Goal: Register for event/course

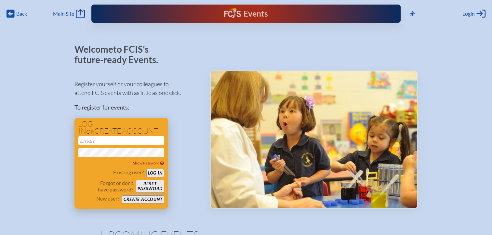
type input "[EMAIL_ADDRESS][DOMAIN_NAME]"
click at [155, 172] on button "Log in" at bounding box center [155, 173] width 18 height 8
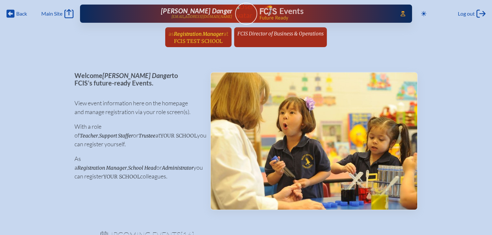
click at [222, 41] on span "FCIS Test School" at bounding box center [198, 41] width 48 height 6
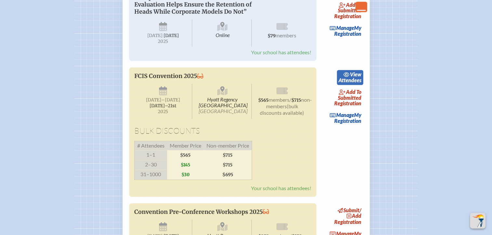
scroll to position [1009, 0]
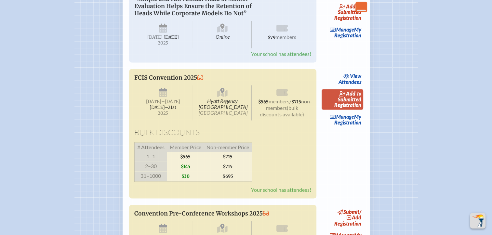
click at [353, 103] on span "add to submitted" at bounding box center [349, 96] width 23 height 12
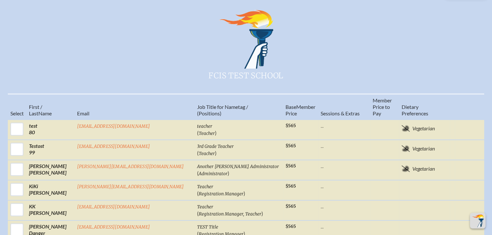
scroll to position [325, 0]
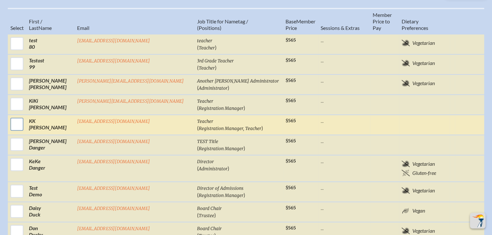
click at [25, 116] on input "checkbox" at bounding box center [17, 124] width 16 height 16
checkbox input "true"
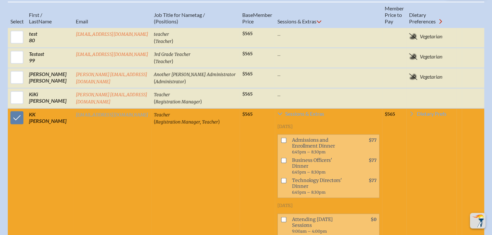
click at [281, 178] on input "checkbox" at bounding box center [283, 180] width 5 height 5
checkbox input "true"
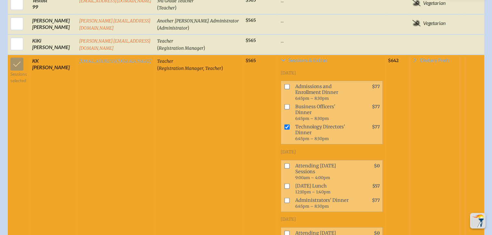
scroll to position [397, 0]
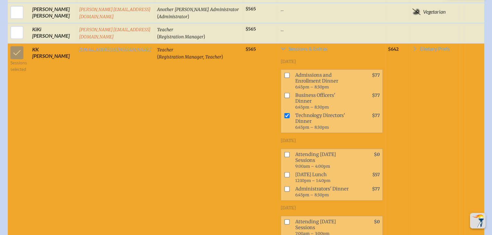
click at [284, 172] on input "checkbox" at bounding box center [286, 174] width 5 height 5
checkbox input "true"
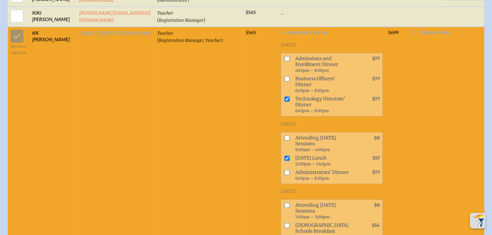
scroll to position [430, 0]
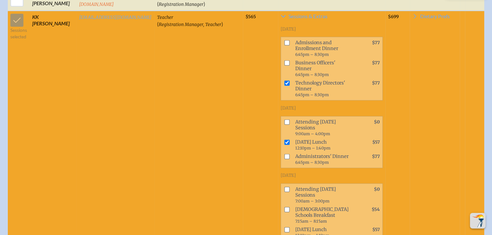
click at [284, 154] on input "checkbox" at bounding box center [286, 156] width 5 height 5
checkbox input "true"
click at [284, 187] on input "checkbox" at bounding box center [286, 189] width 5 height 5
checkbox input "true"
click at [284, 119] on input "checkbox" at bounding box center [286, 121] width 5 height 5
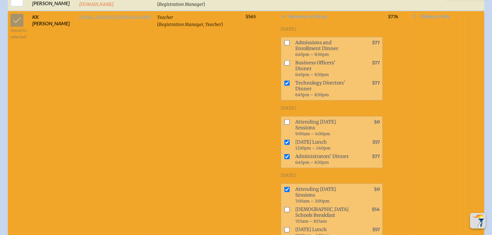
checkbox input "true"
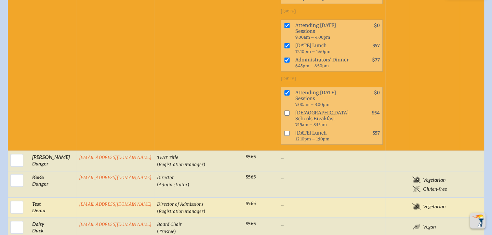
scroll to position [527, 0]
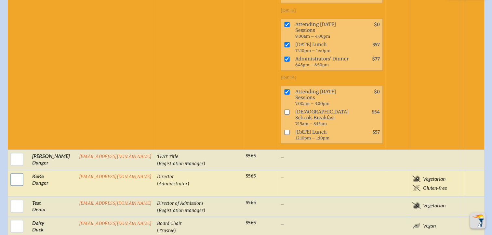
click at [17, 172] on input "checkbox" at bounding box center [17, 180] width 16 height 16
checkbox input "true"
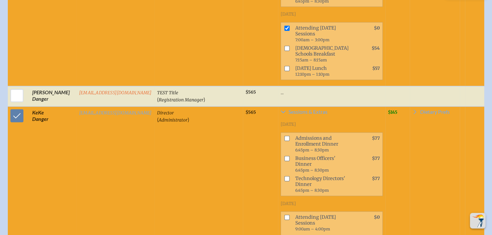
scroll to position [592, 0]
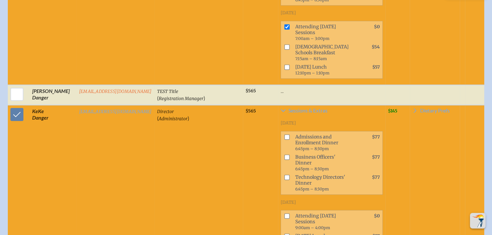
click at [284, 155] on input "checkbox" at bounding box center [286, 157] width 5 height 5
checkbox input "true"
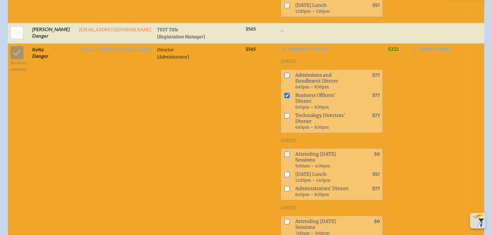
scroll to position [657, 0]
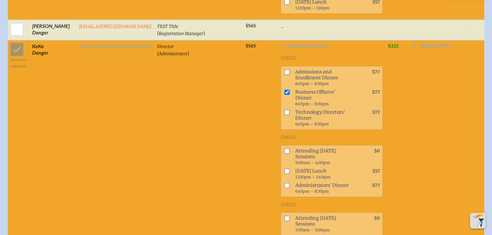
click at [284, 169] on input "checkbox" at bounding box center [286, 171] width 5 height 5
checkbox input "true"
click at [284, 149] on input "checkbox" at bounding box center [286, 151] width 5 height 5
checkbox input "true"
click at [284, 216] on input "checkbox" at bounding box center [286, 218] width 5 height 5
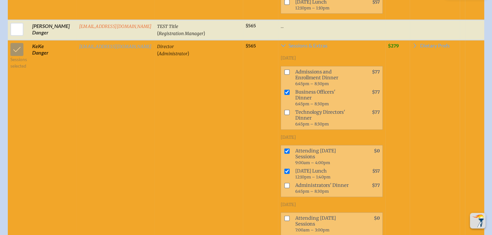
checkbox input "true"
click at [284, 235] on input "checkbox" at bounding box center [286, 238] width 5 height 5
checkbox input "true"
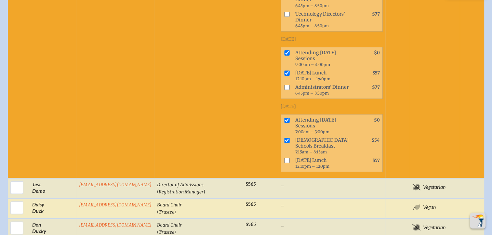
scroll to position [755, 0]
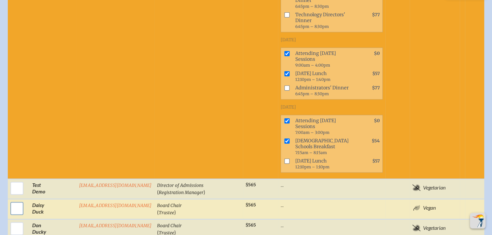
click at [21, 200] on input "checkbox" at bounding box center [17, 208] width 16 height 16
checkbox input "true"
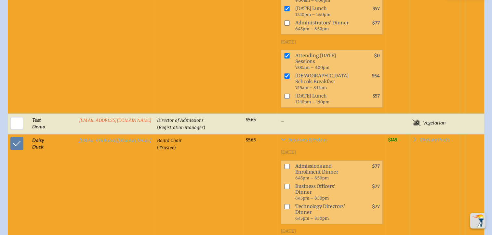
scroll to position [885, 0]
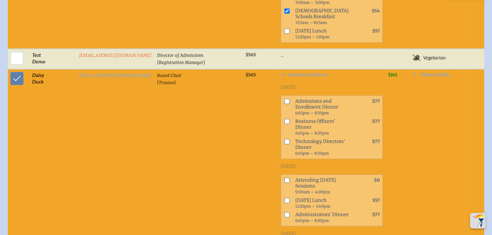
drag, startPoint x: 276, startPoint y: 134, endPoint x: 276, endPoint y: 146, distance: 12.7
click at [284, 178] on input "checkbox" at bounding box center [286, 180] width 5 height 5
checkbox input "true"
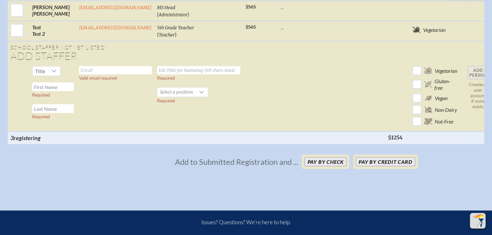
scroll to position [1406, 0]
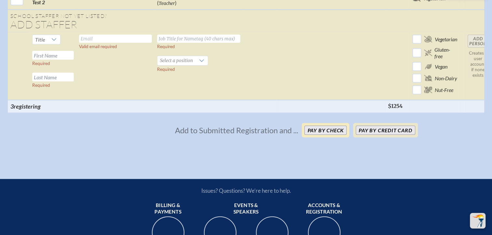
click at [323, 126] on button "Pay by Check" at bounding box center [326, 130] width 42 height 9
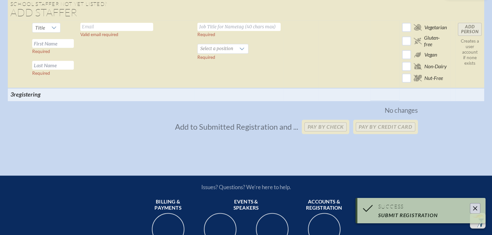
scroll to position [914, 0]
